Goal: Information Seeking & Learning: Learn about a topic

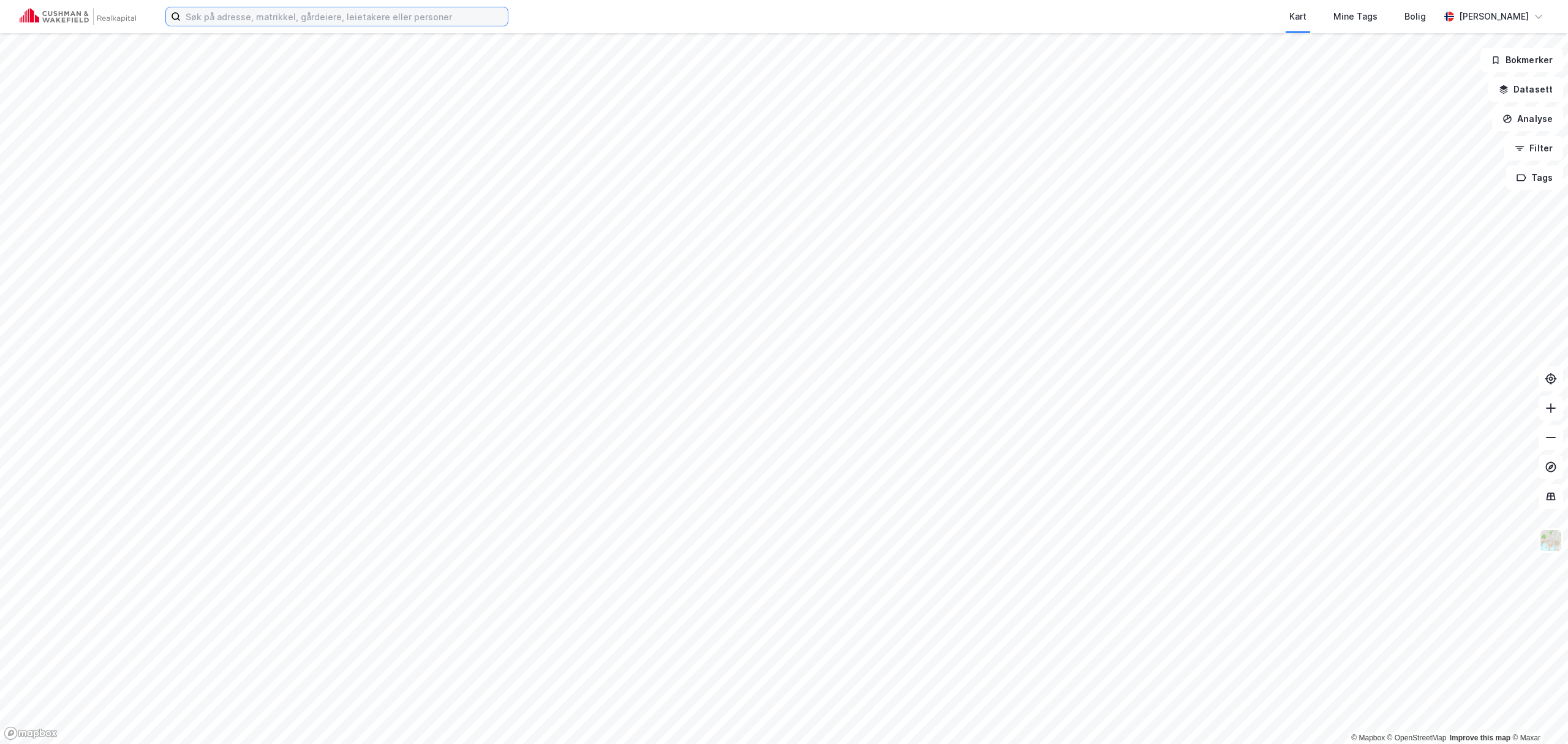
click at [214, 23] on input at bounding box center [344, 17] width 327 height 19
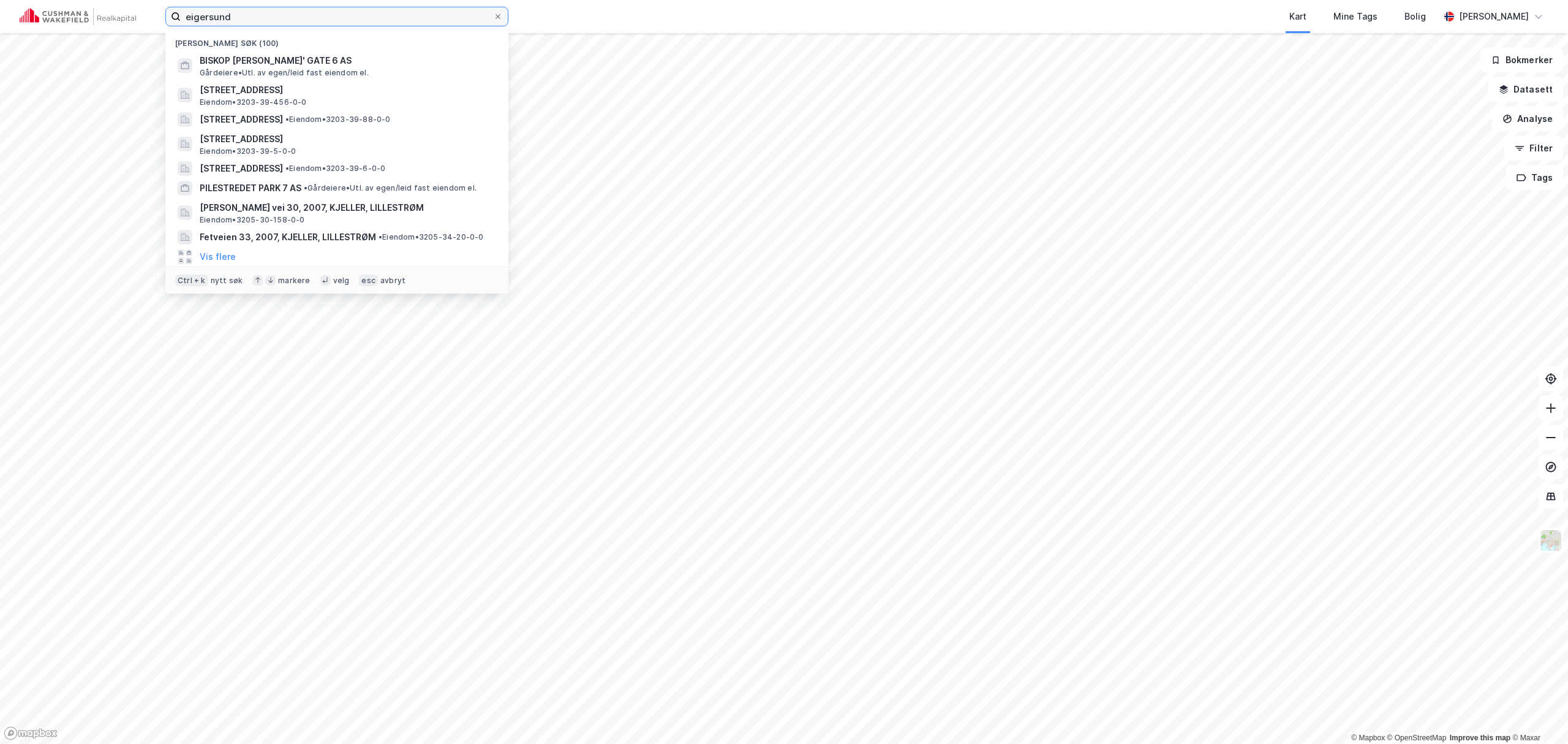
type input "eigersund"
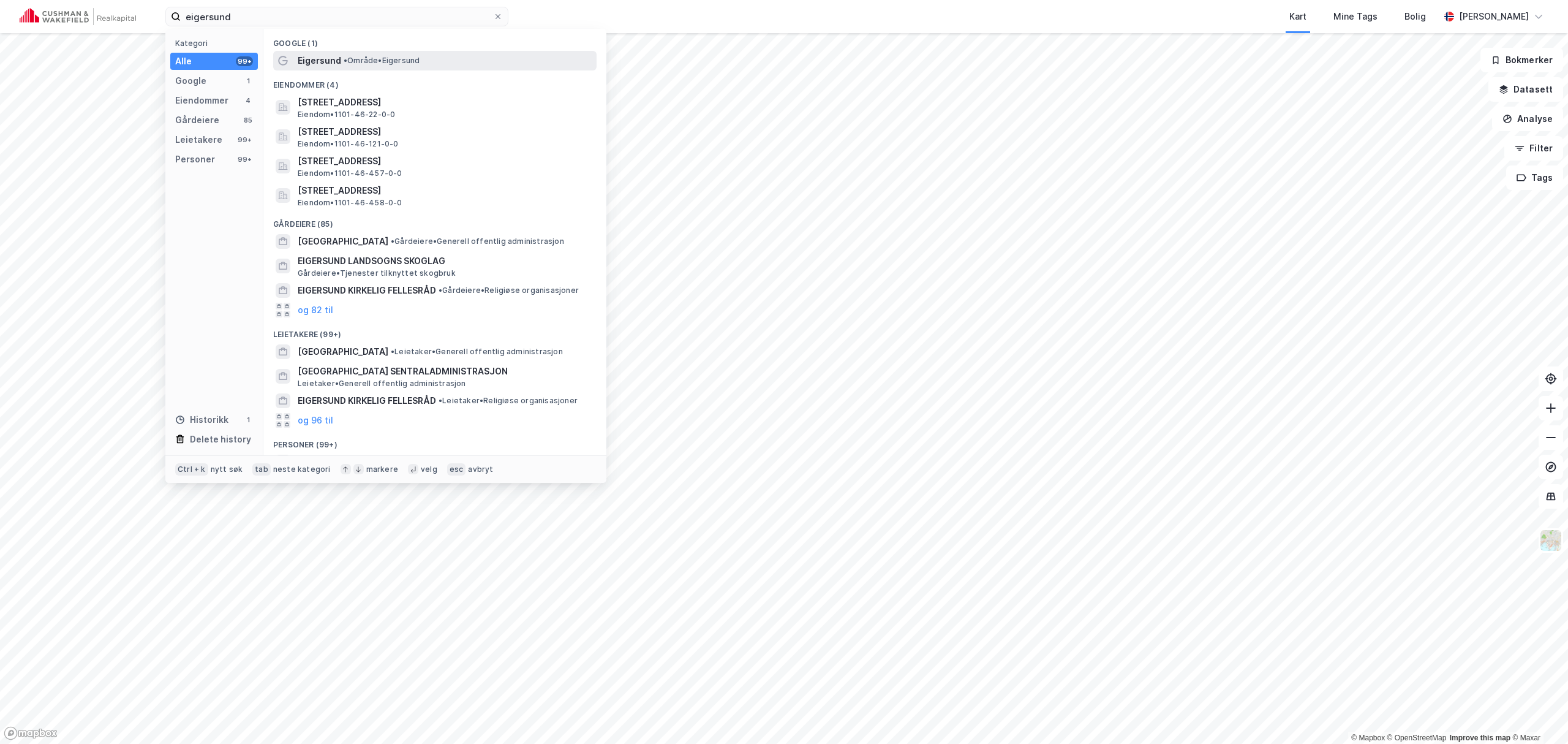
click at [327, 64] on span "Eigersund" at bounding box center [319, 60] width 44 height 15
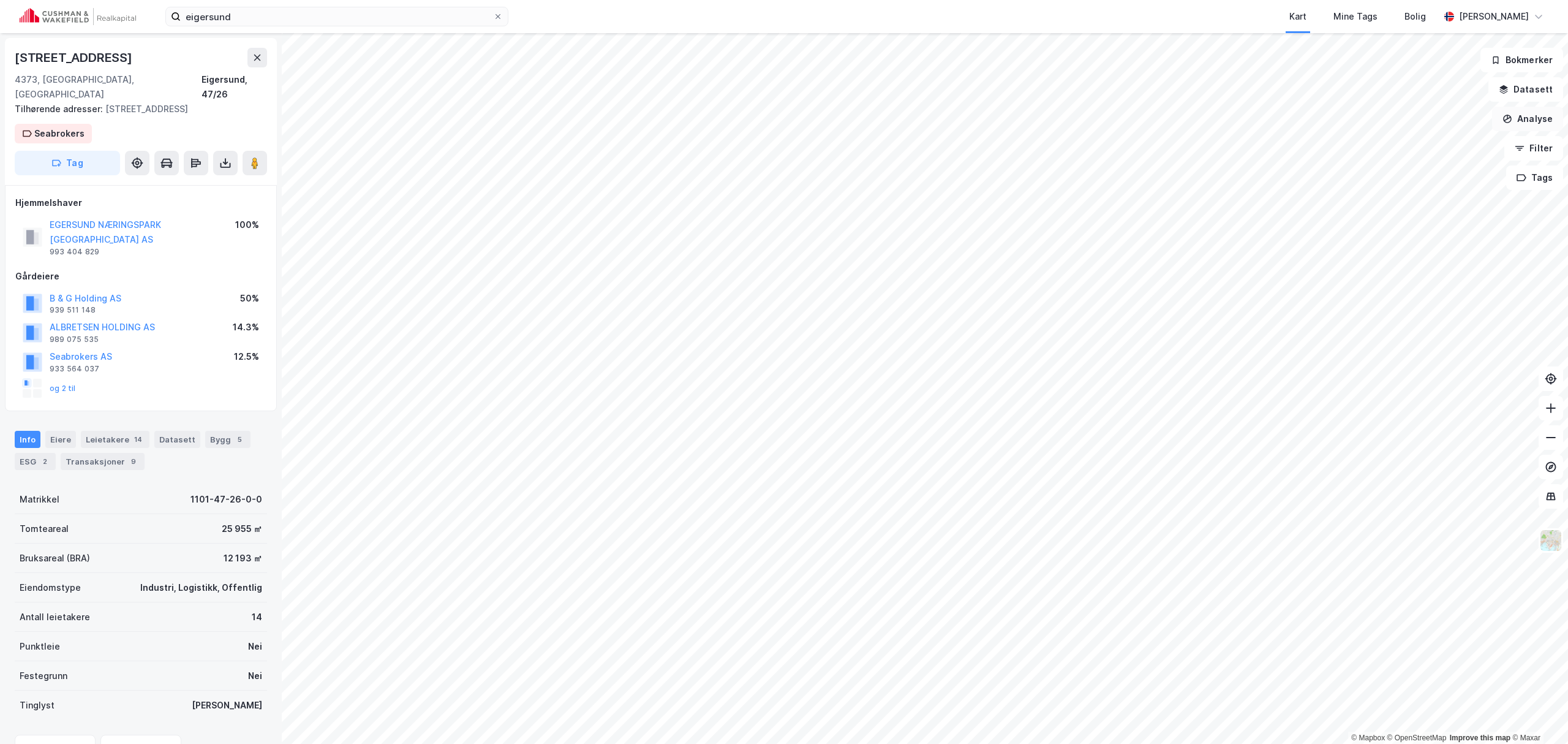
click at [1518, 122] on button "Analyse" at bounding box center [1527, 119] width 71 height 25
click at [1387, 143] on div "Tegn område" at bounding box center [1421, 145] width 107 height 11
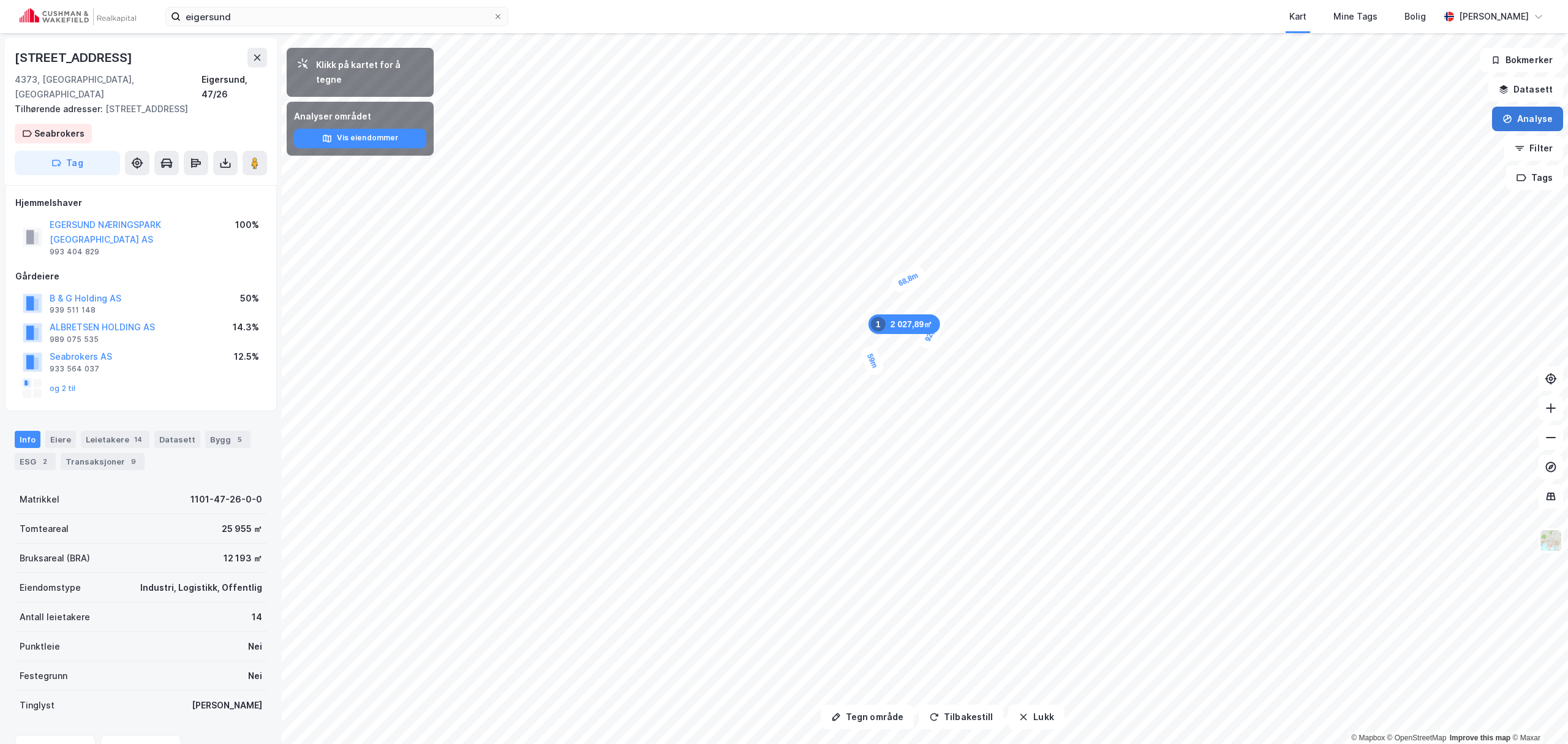
click at [1515, 115] on button "Analyse" at bounding box center [1527, 119] width 71 height 25
click at [1400, 138] on div "Tegn område" at bounding box center [1413, 145] width 141 height 20
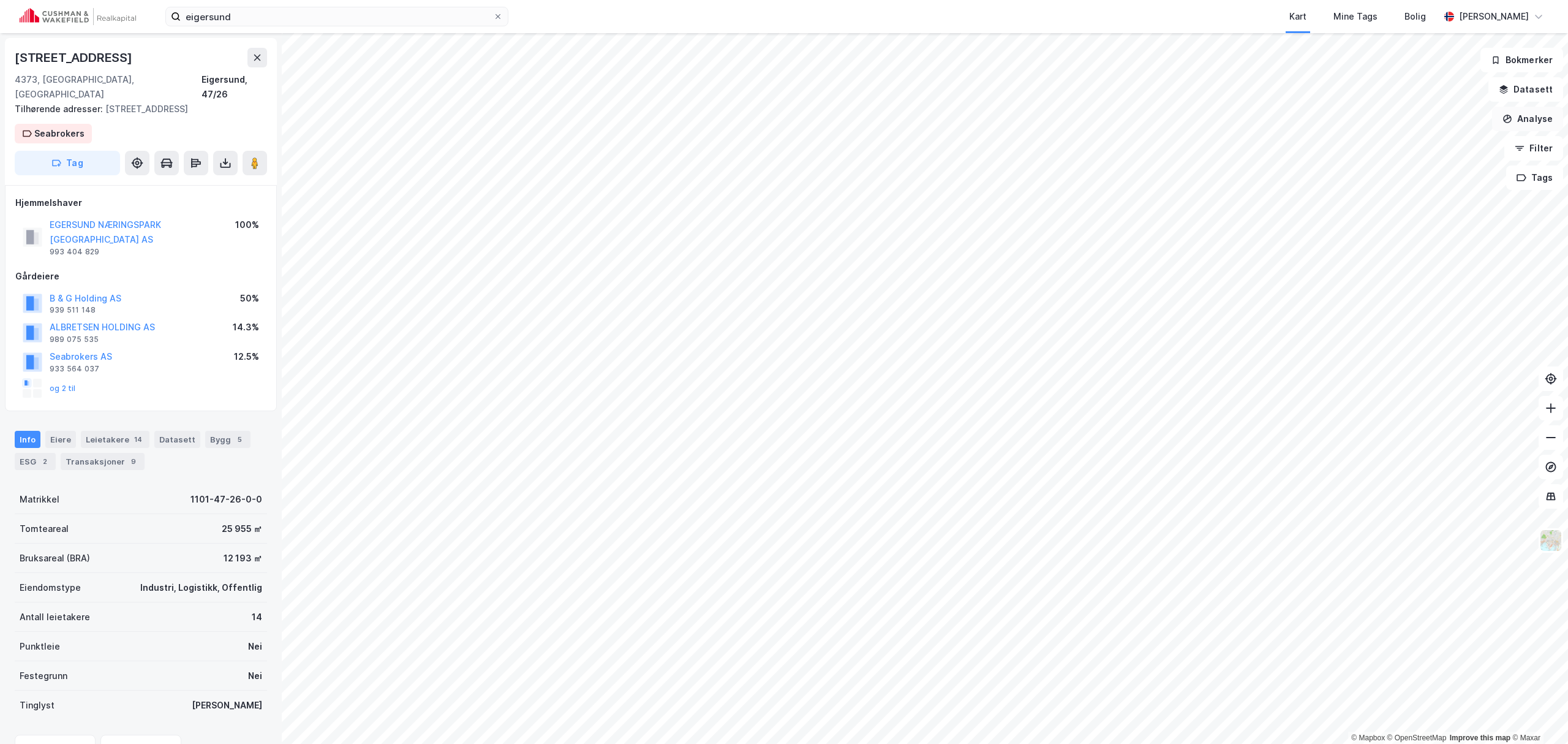
click at [1522, 123] on button "Analyse" at bounding box center [1527, 119] width 71 height 25
click at [1415, 146] on div "Tegn område" at bounding box center [1421, 145] width 107 height 11
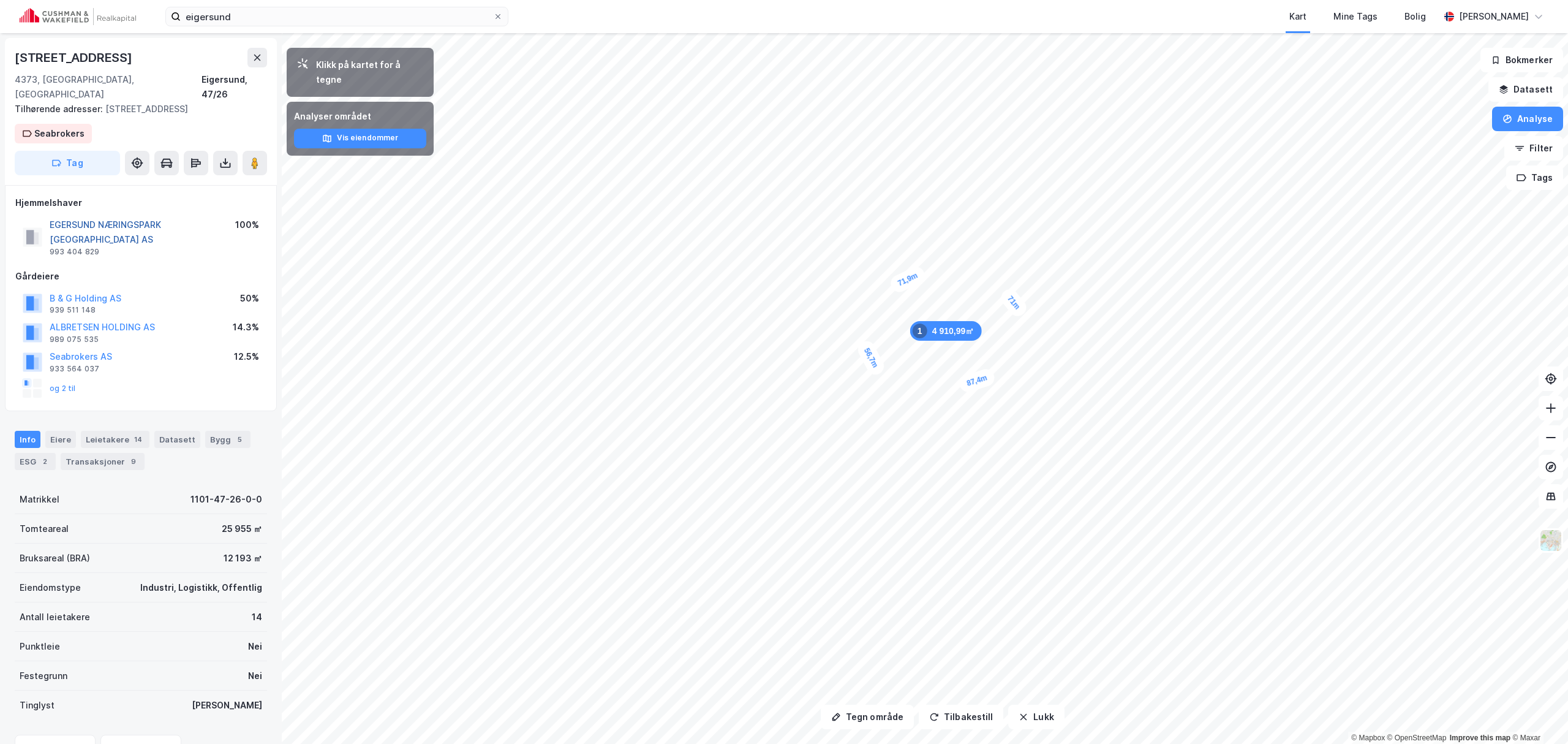
click at [0, 0] on button "EGERSUND NÆRINGSPARK [GEOGRAPHIC_DATA] AS" at bounding box center [0, 0] width 0 height 0
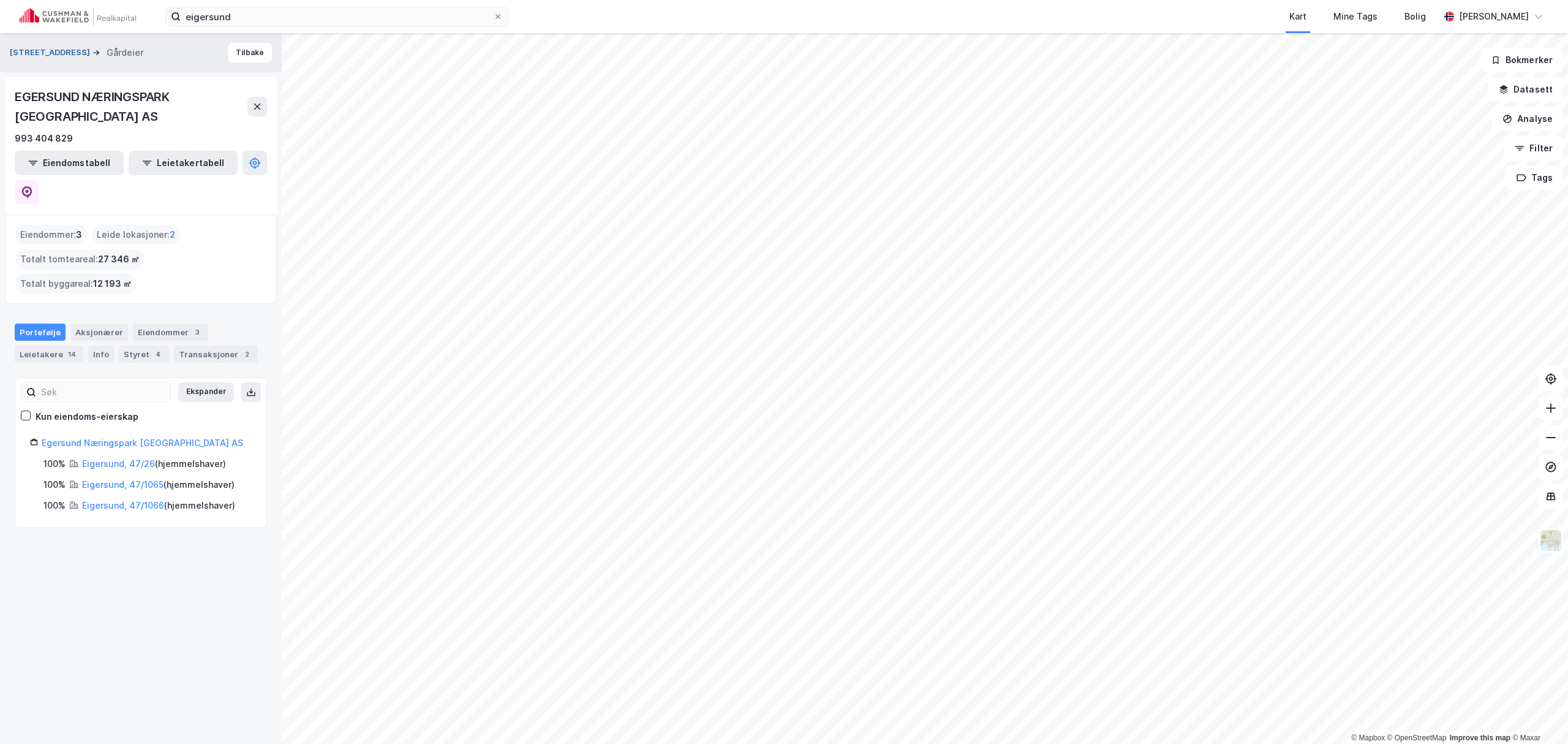
click at [39, 52] on button "[STREET_ADDRESS]" at bounding box center [51, 52] width 83 height 12
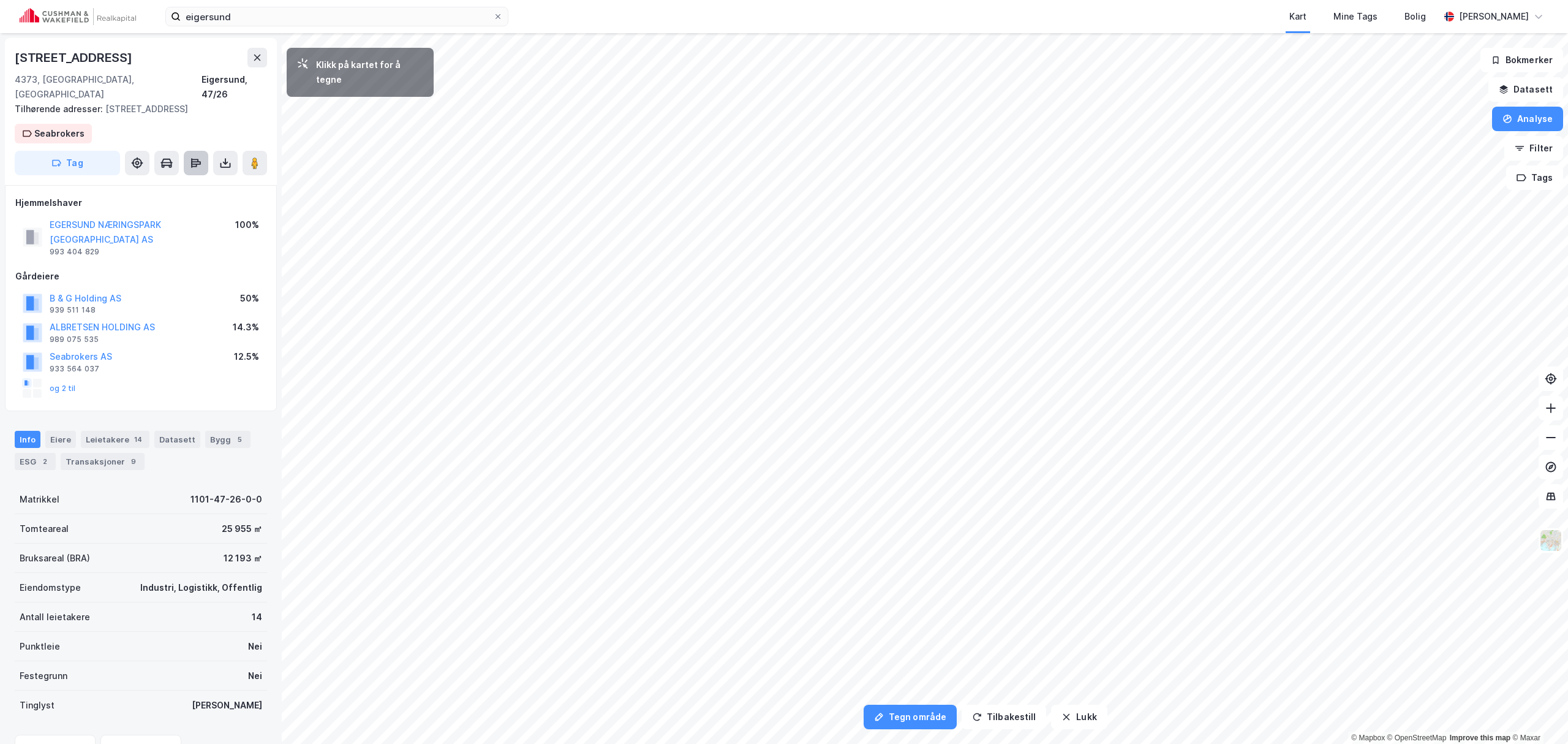
click at [190, 165] on icon at bounding box center [196, 163] width 12 height 12
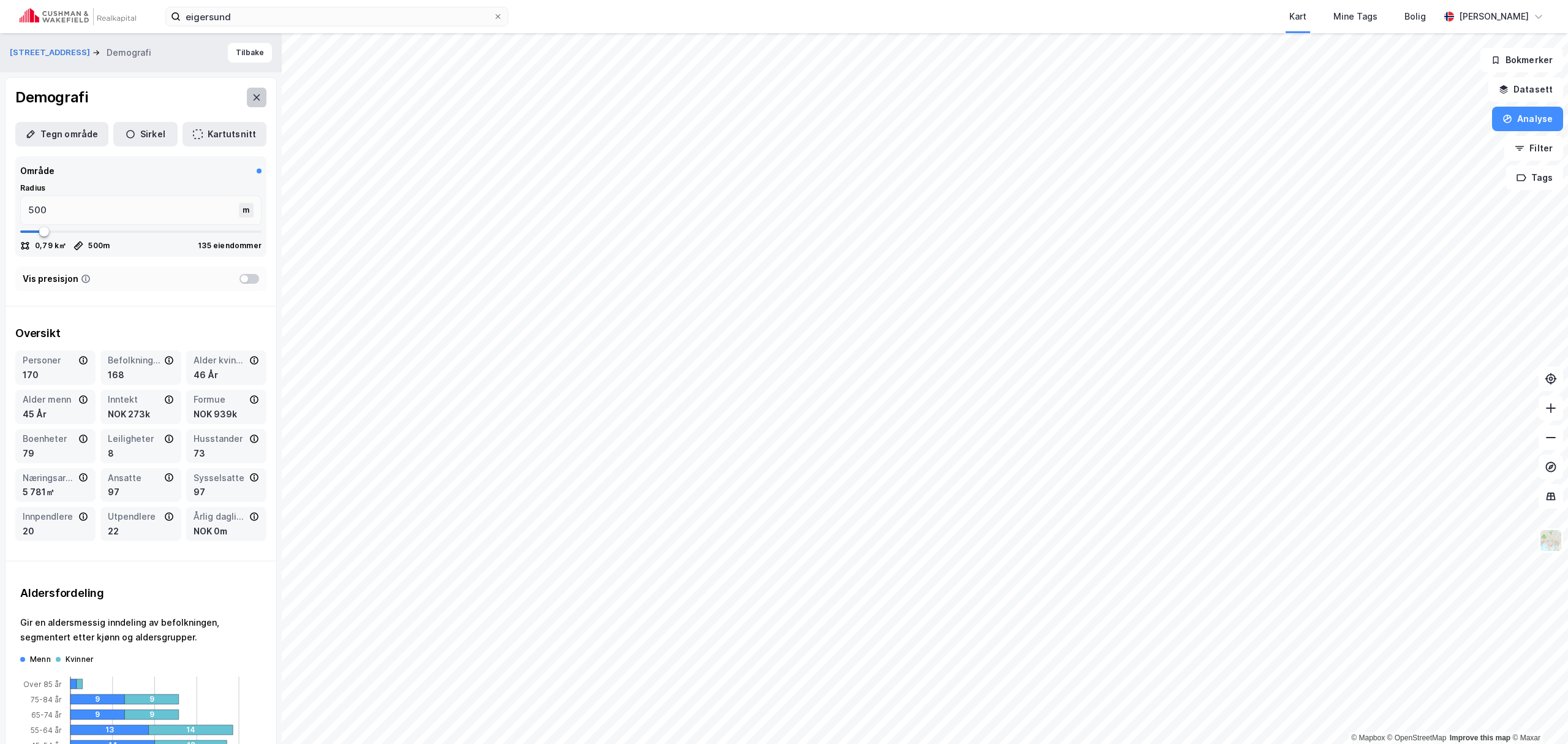
click at [254, 96] on icon at bounding box center [257, 97] width 7 height 6
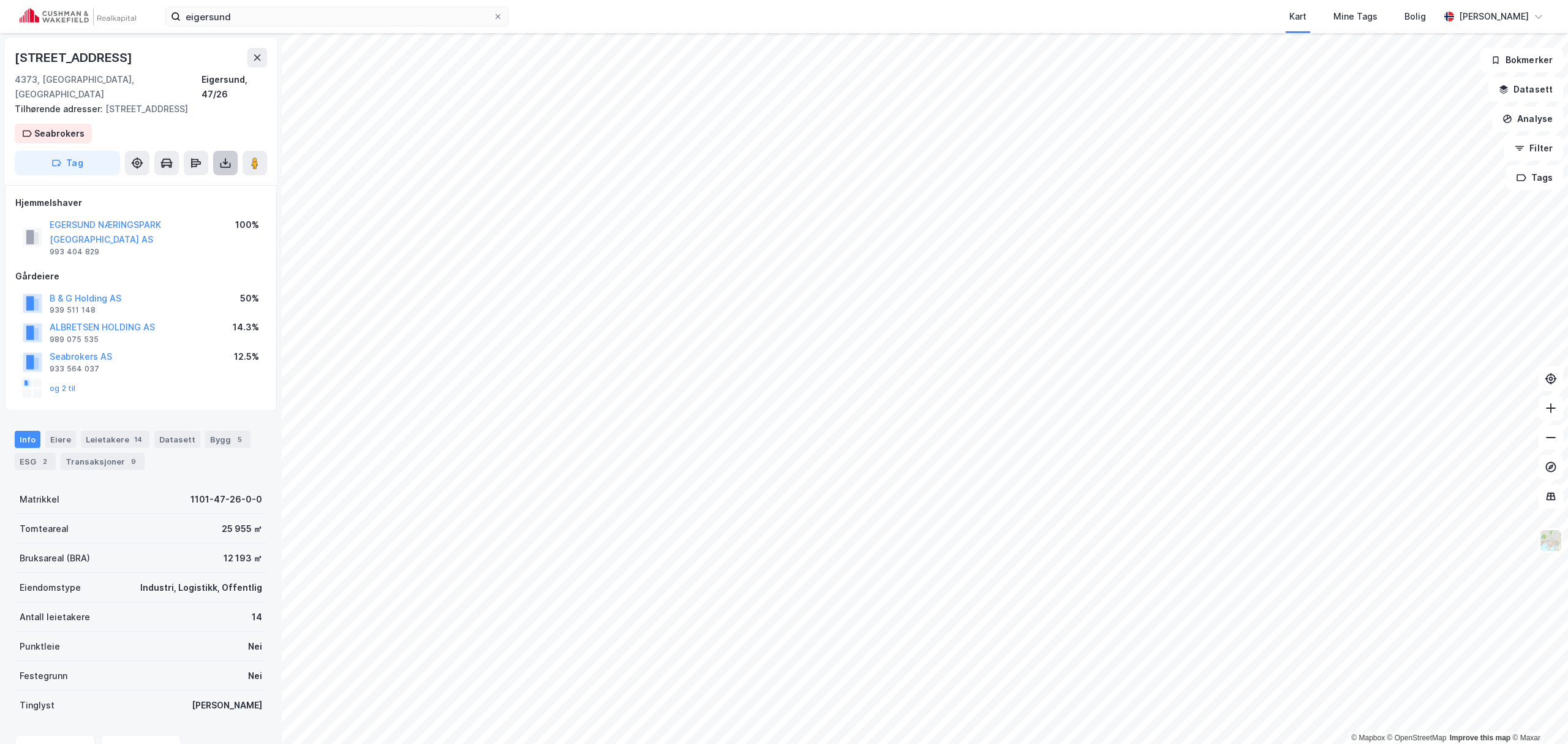
click at [226, 158] on icon at bounding box center [225, 163] width 12 height 12
click at [0, 0] on button "EGERSUND NÆRINGSPARK [GEOGRAPHIC_DATA] AS" at bounding box center [0, 0] width 0 height 0
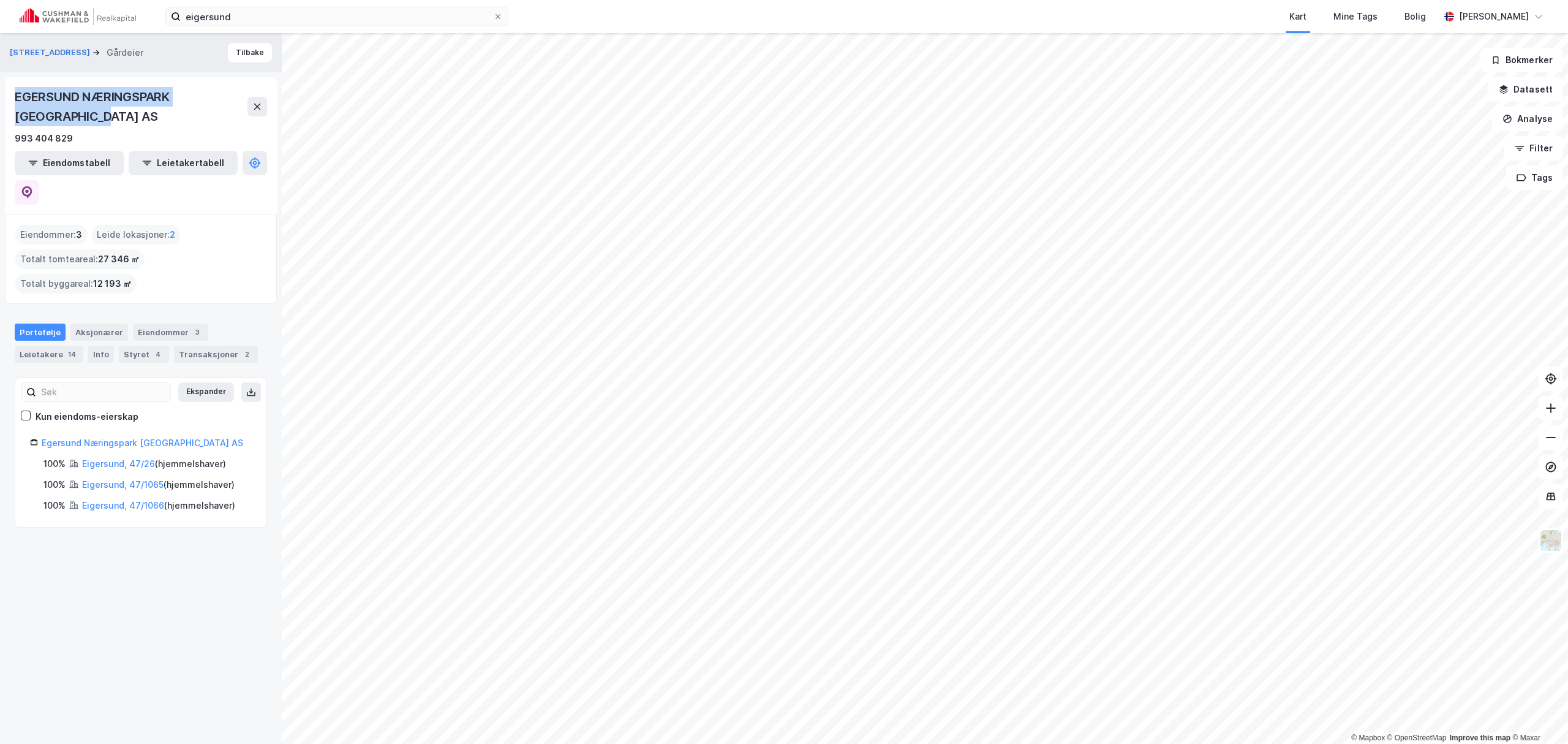
drag, startPoint x: 13, startPoint y: 94, endPoint x: 140, endPoint y: 115, distance: 128.7
click at [140, 115] on div "EGERSUND NÆRINGSPARK [GEOGRAPHIC_DATA] AS 993 404 829 Eiendomstabell Leietakert…" at bounding box center [141, 145] width 272 height 138
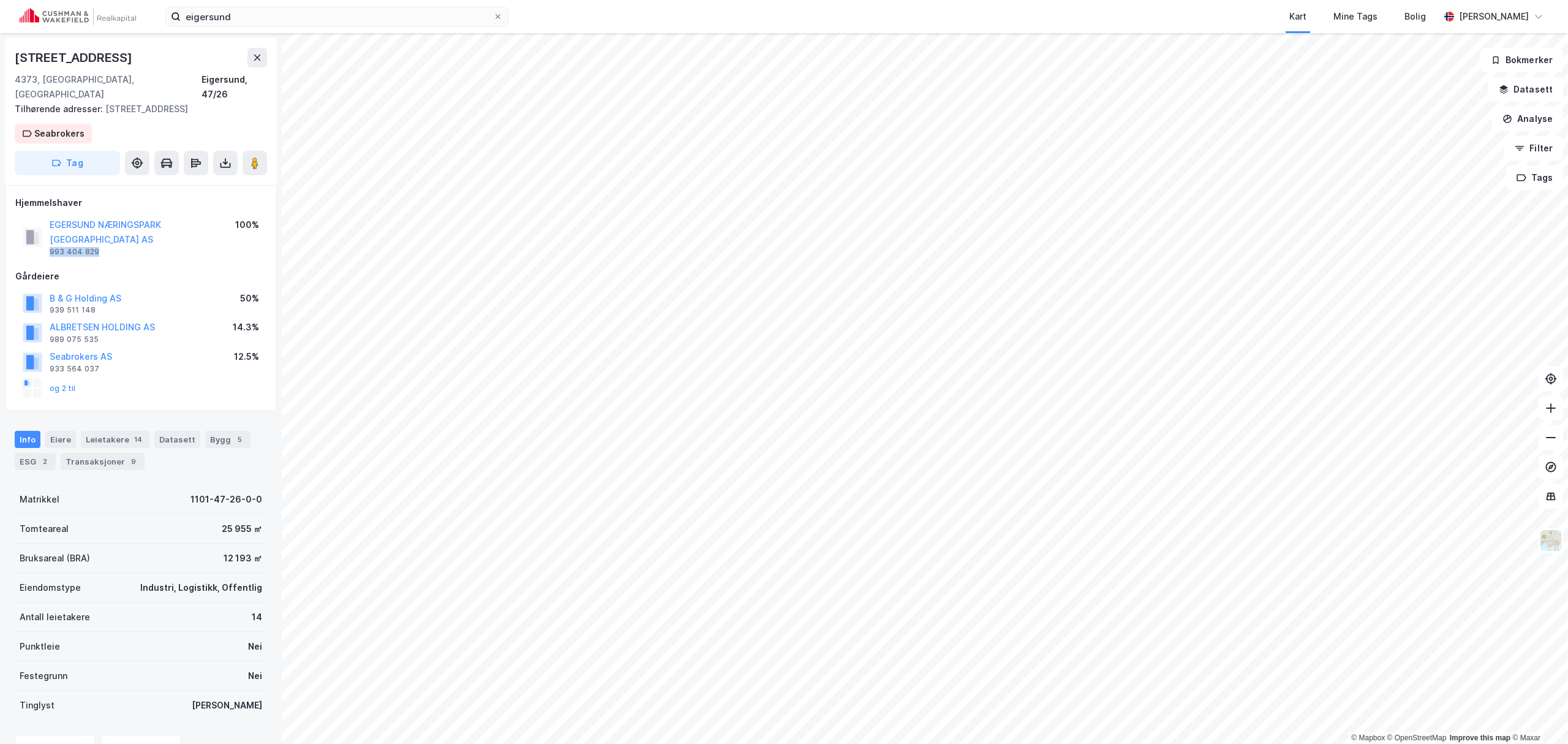
drag, startPoint x: 116, startPoint y: 248, endPoint x: 49, endPoint y: 250, distance: 67.0
click at [49, 250] on div "EGERSUND NÆRINGSPARK [GEOGRAPHIC_DATA] AS 993 404 829" at bounding box center [129, 237] width 212 height 39
copy div "993 404 829"
click at [0, 0] on button "EGERSUND NÆRINGSPARK [GEOGRAPHIC_DATA] AS" at bounding box center [0, 0] width 0 height 0
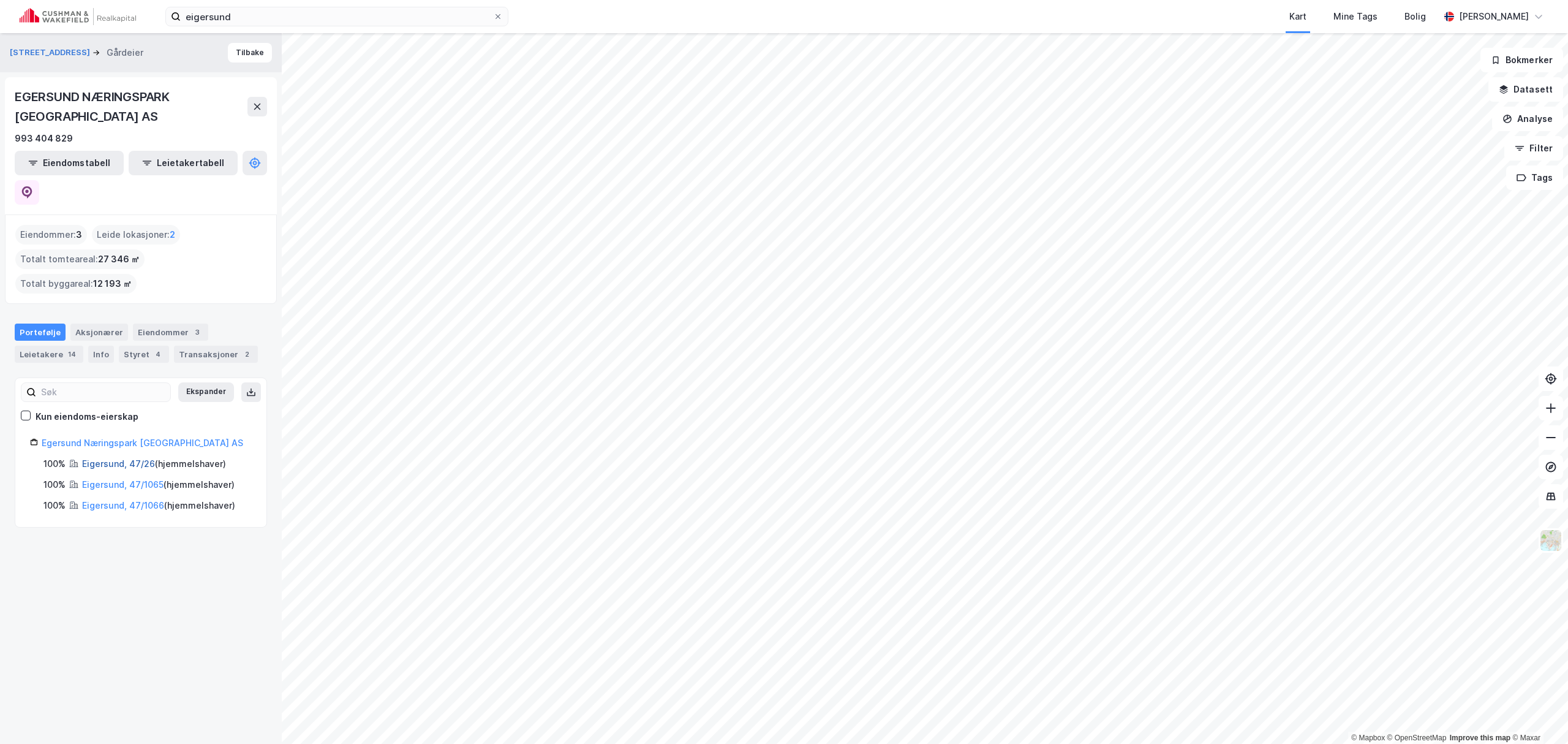
click at [123, 458] on link "Eigersund, 47/26" at bounding box center [119, 464] width 73 height 11
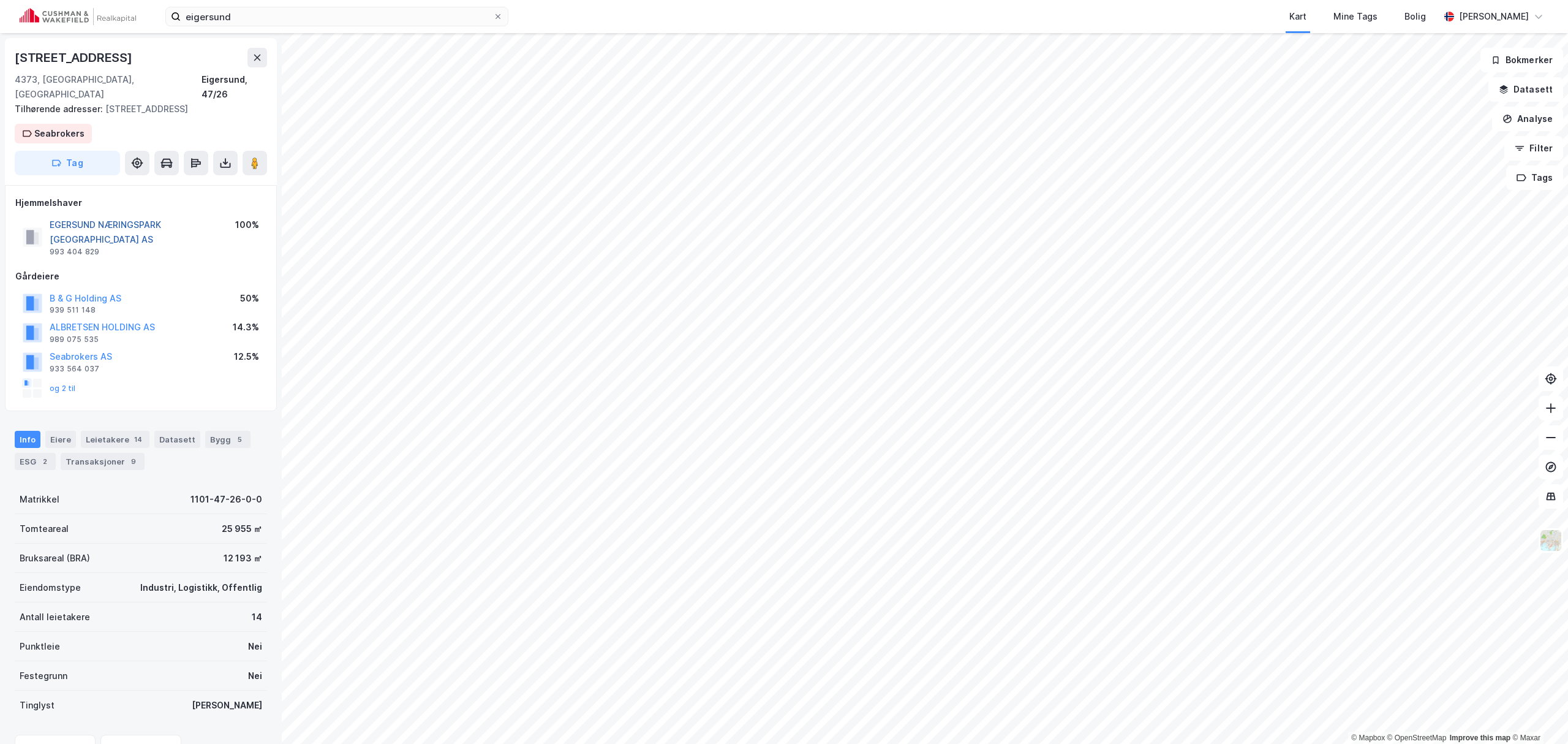
click at [0, 0] on button "EGERSUND NÆRINGSPARK [GEOGRAPHIC_DATA] AS" at bounding box center [0, 0] width 0 height 0
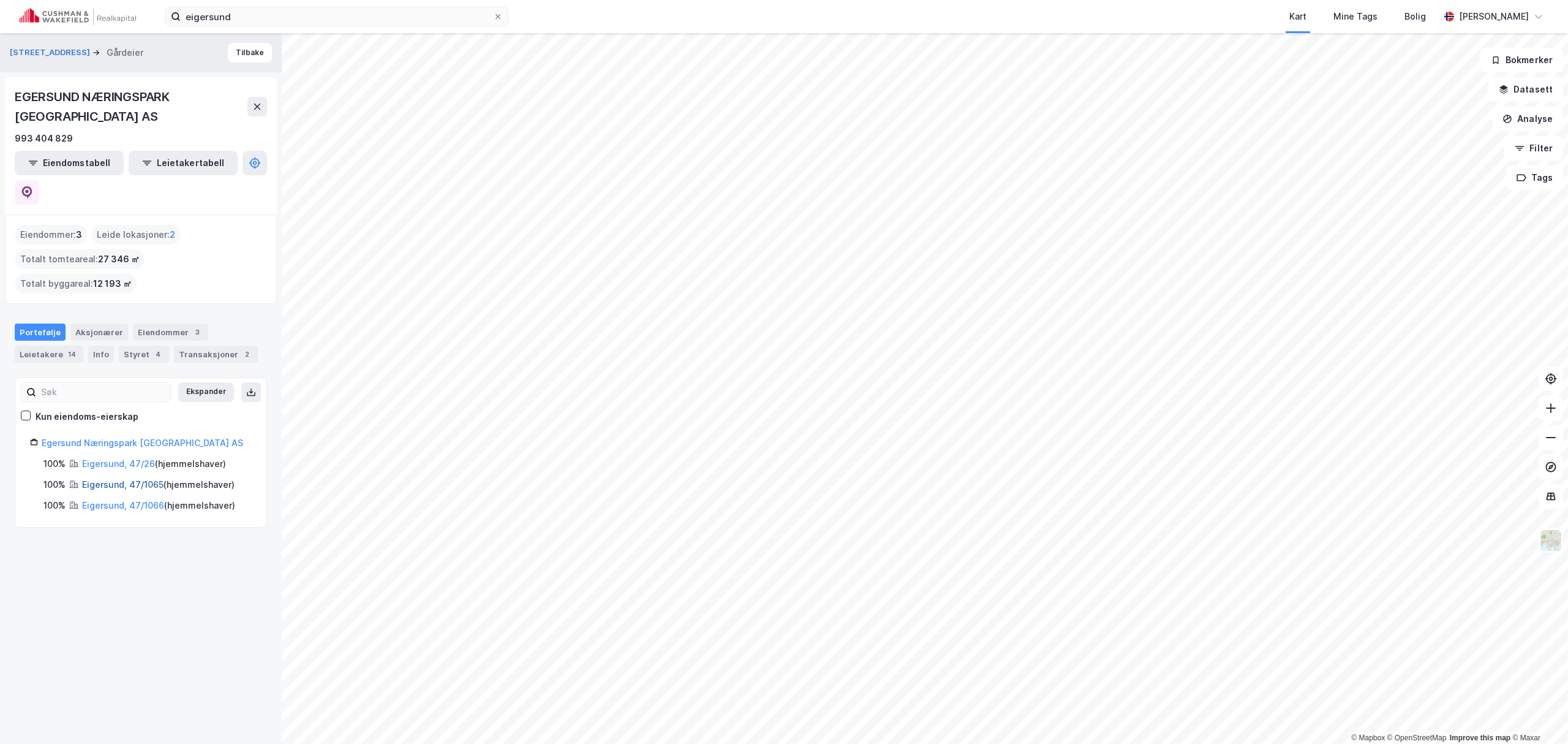
click at [98, 479] on link "Eigersund, 47/1065" at bounding box center [123, 484] width 82 height 11
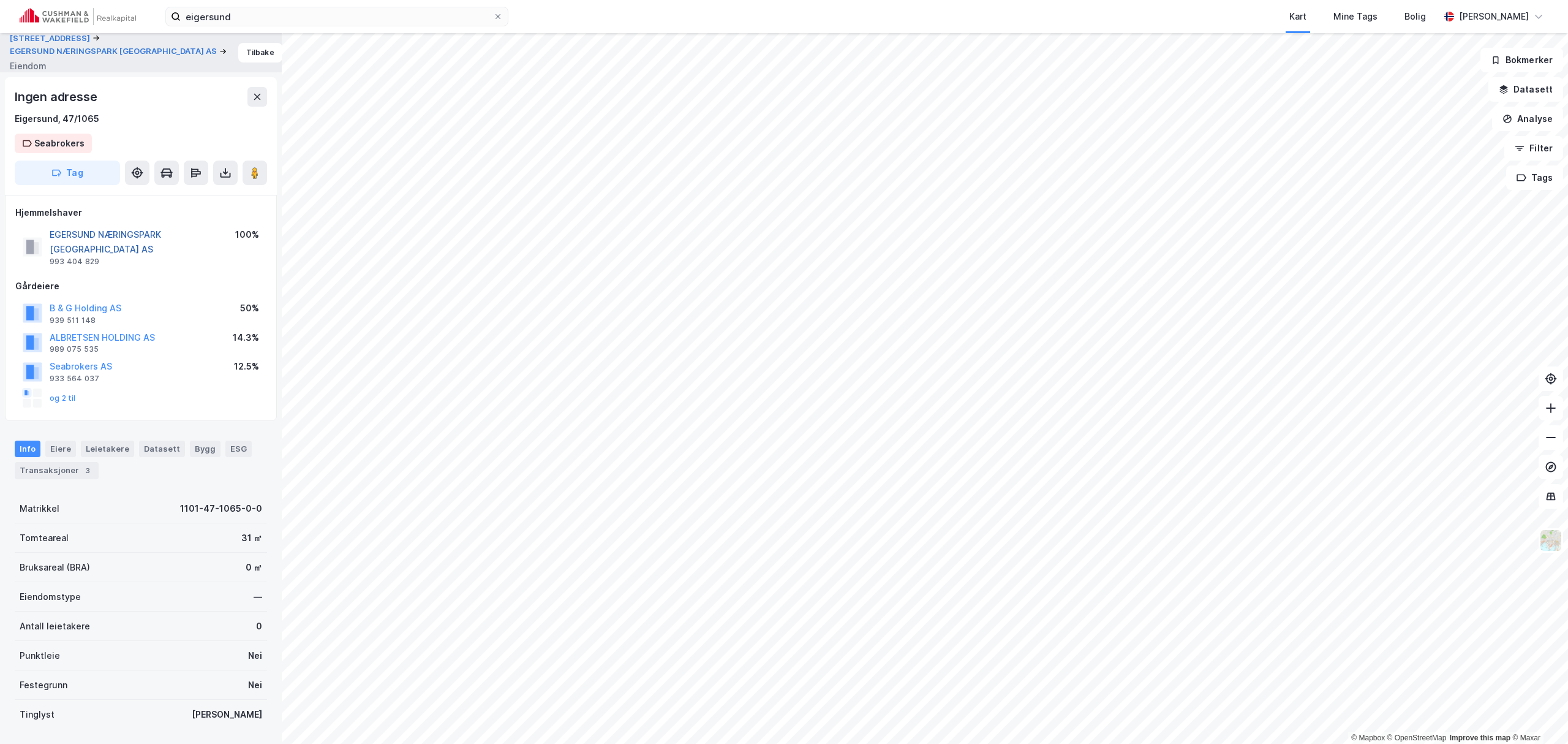
click at [0, 0] on button "EGERSUND NÆRINGSPARK [GEOGRAPHIC_DATA] AS" at bounding box center [0, 0] width 0 height 0
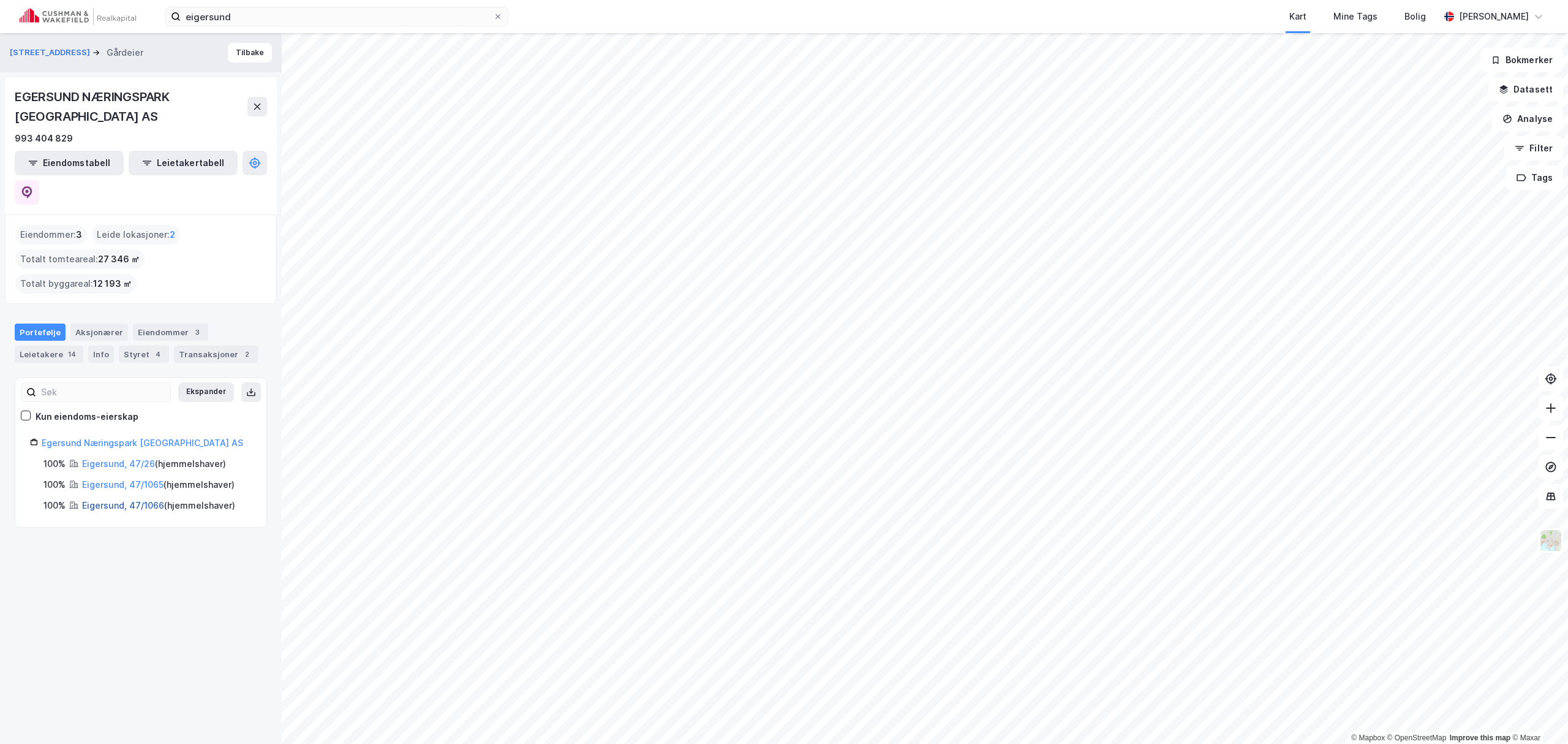
click at [114, 500] on link "Eigersund, 47/1066" at bounding box center [123, 506] width 82 height 11
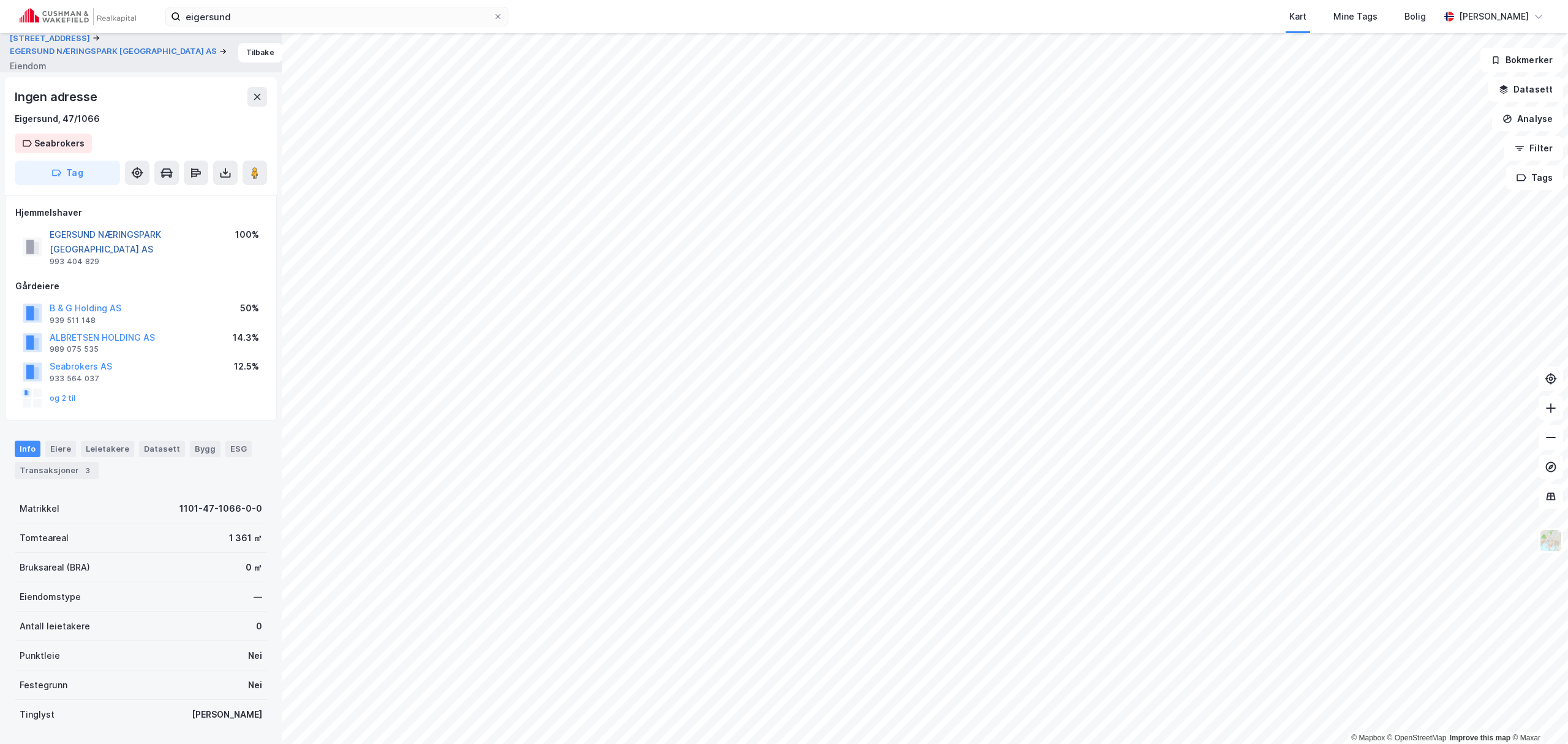
click at [0, 0] on button "EGERSUND NÆRINGSPARK [GEOGRAPHIC_DATA] AS" at bounding box center [0, 0] width 0 height 0
